Goal: Information Seeking & Learning: Compare options

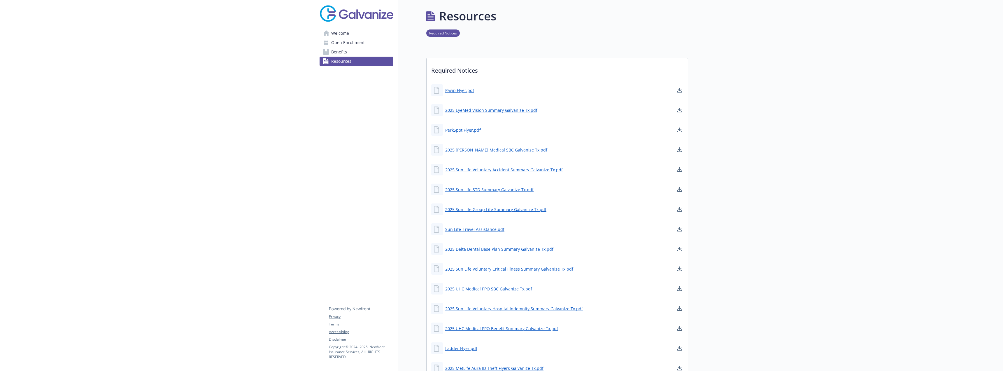
click at [360, 56] on link "Benefits" at bounding box center [357, 51] width 74 height 9
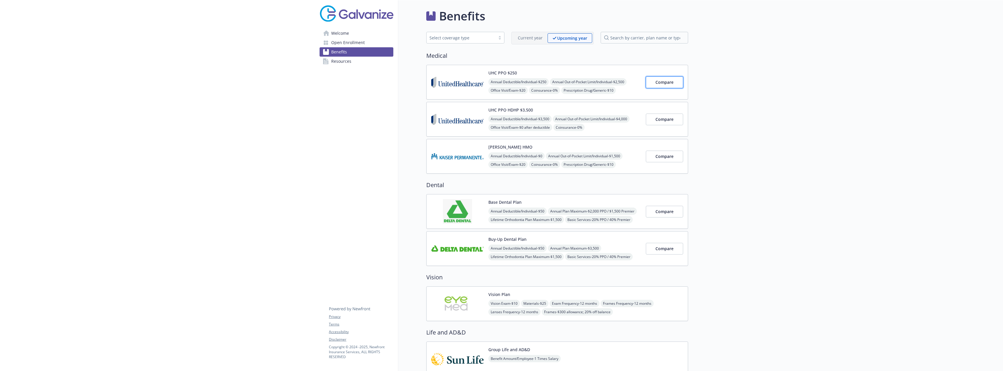
click at [662, 83] on span "Compare" at bounding box center [664, 82] width 18 height 6
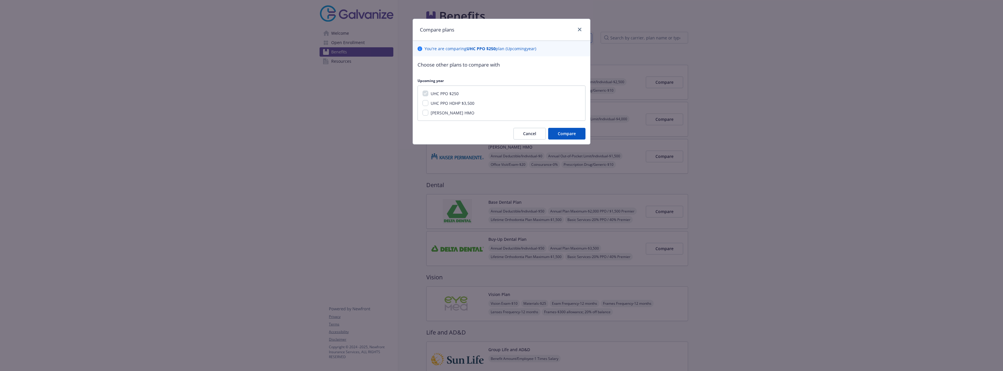
click at [440, 112] on span "[PERSON_NAME] HMO" at bounding box center [453, 113] width 44 height 6
click at [428, 112] on input "[PERSON_NAME] HMO" at bounding box center [425, 113] width 6 height 6
checkbox input "true"
click at [568, 134] on span "Compare" at bounding box center [567, 134] width 18 height 6
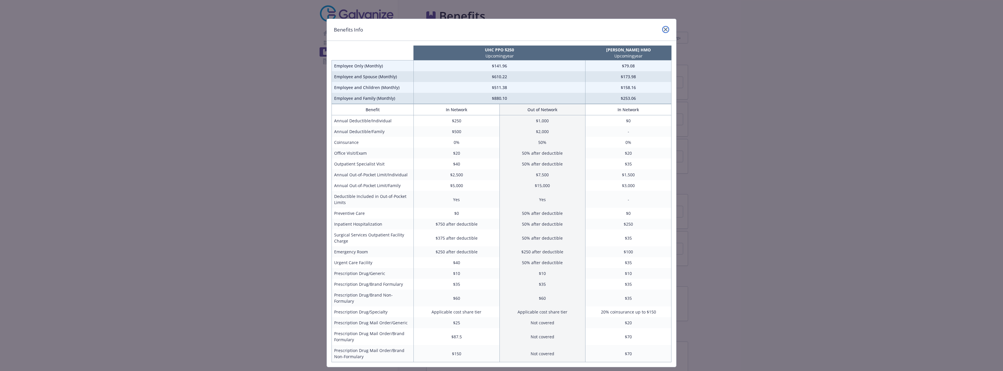
click at [664, 31] on icon "close" at bounding box center [665, 29] width 3 height 3
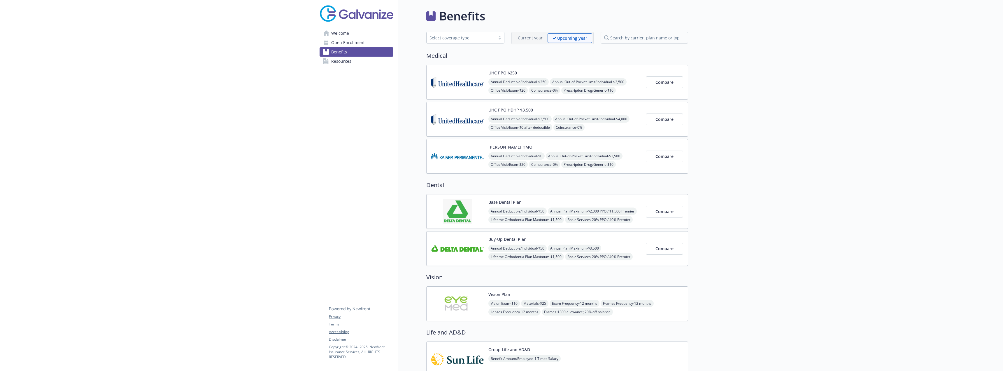
click at [345, 43] on span "Open Enrollment" at bounding box center [348, 42] width 34 height 9
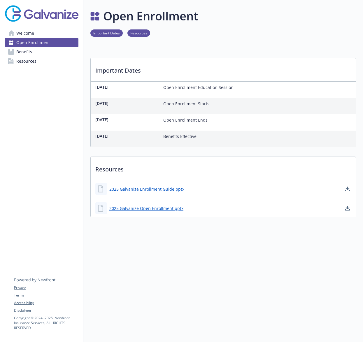
click at [17, 33] on span "Welcome" at bounding box center [25, 33] width 18 height 9
